Goal: Task Accomplishment & Management: Manage account settings

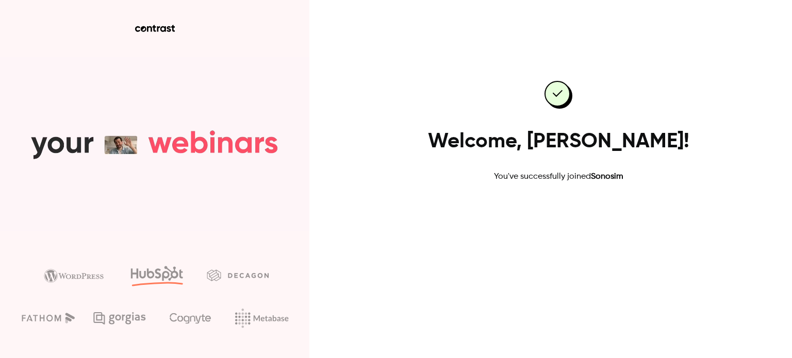
click at [565, 211] on link "Go to dashboard" at bounding box center [559, 216] width 88 height 25
